Goal: Information Seeking & Learning: Learn about a topic

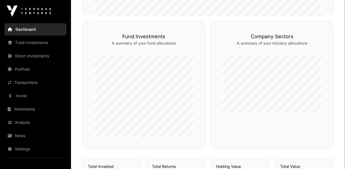
scroll to position [254, 0]
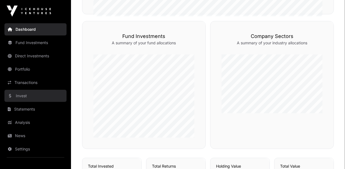
click at [18, 99] on link "Invest" at bounding box center [35, 96] width 62 height 12
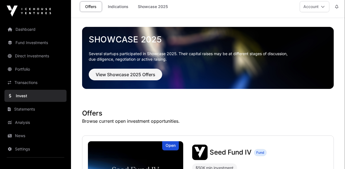
scroll to position [4, 0]
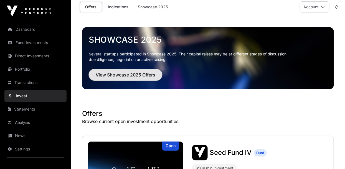
click at [96, 78] on span "View Showcase 2025 Offers" at bounding box center [126, 75] width 60 height 7
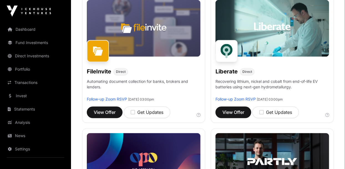
scroll to position [365, 0]
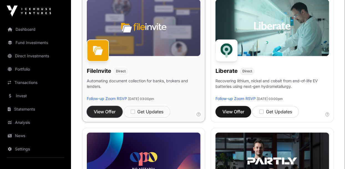
click at [97, 113] on span "View Offer" at bounding box center [105, 112] width 22 height 7
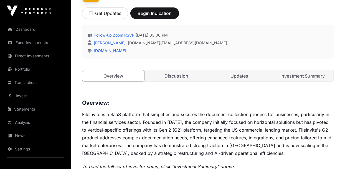
scroll to position [194, 0]
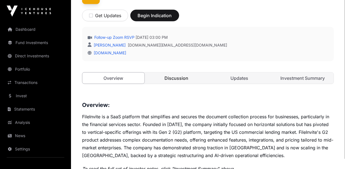
click at [176, 74] on link "Discussion" at bounding box center [177, 78] width 62 height 11
click at [171, 79] on link "Discussion" at bounding box center [177, 78] width 62 height 11
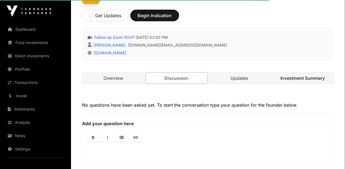
click at [297, 77] on link "Investment Summary" at bounding box center [303, 78] width 62 height 11
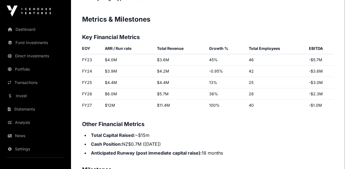
scroll to position [860, 0]
click at [85, 81] on td "FY25" at bounding box center [92, 82] width 21 height 11
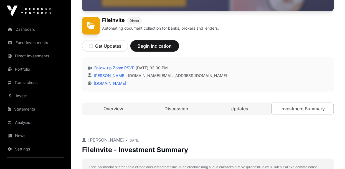
scroll to position [164, 0]
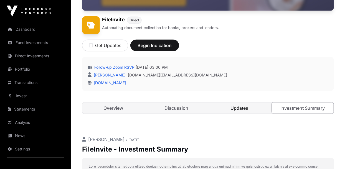
click at [240, 112] on link "Updates" at bounding box center [240, 108] width 62 height 11
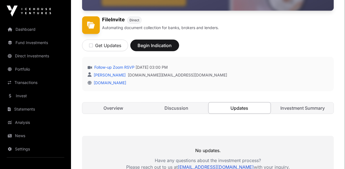
click at [238, 110] on link "Updates" at bounding box center [239, 108] width 63 height 12
click at [104, 107] on link "Overview" at bounding box center [113, 108] width 62 height 11
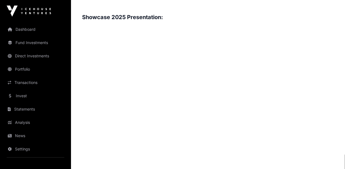
scroll to position [617, 0]
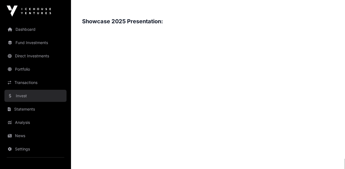
click at [6, 97] on link "Invest" at bounding box center [35, 96] width 62 height 12
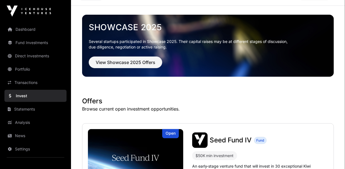
scroll to position [17, 0]
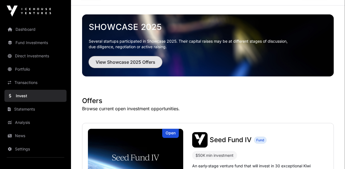
click at [95, 61] on button "View Showcase 2025 Offers" at bounding box center [126, 62] width 74 height 12
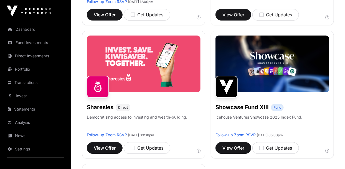
scroll to position [596, 0]
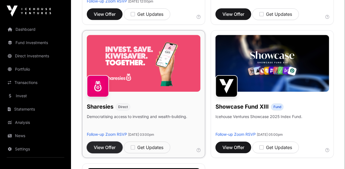
click at [95, 149] on span "View Offer" at bounding box center [105, 147] width 22 height 7
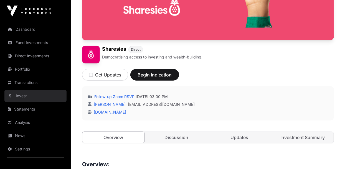
scroll to position [135, 0]
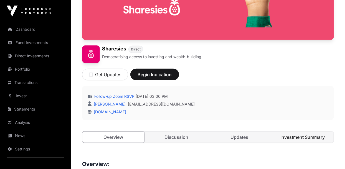
click at [292, 138] on link "Investment Summary" at bounding box center [303, 137] width 62 height 11
click at [169, 136] on link "Discussion" at bounding box center [177, 137] width 62 height 11
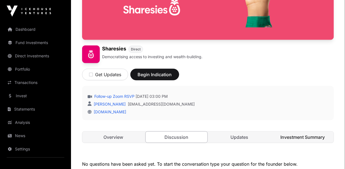
click at [288, 136] on link "Investment Summary" at bounding box center [303, 137] width 62 height 11
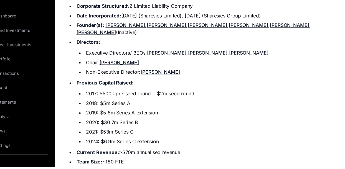
scroll to position [675, 0]
click at [128, 44] on link "[PERSON_NAME]" at bounding box center [109, 45] width 37 height 6
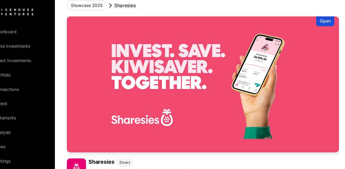
scroll to position [0, 0]
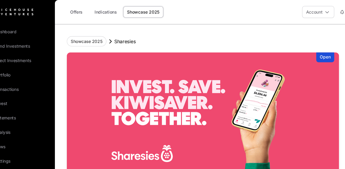
click at [148, 10] on link "Showcase 2025" at bounding box center [152, 11] width 37 height 11
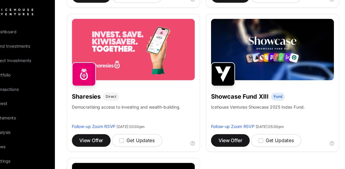
scroll to position [613, 0]
